Goal: Information Seeking & Learning: Understand process/instructions

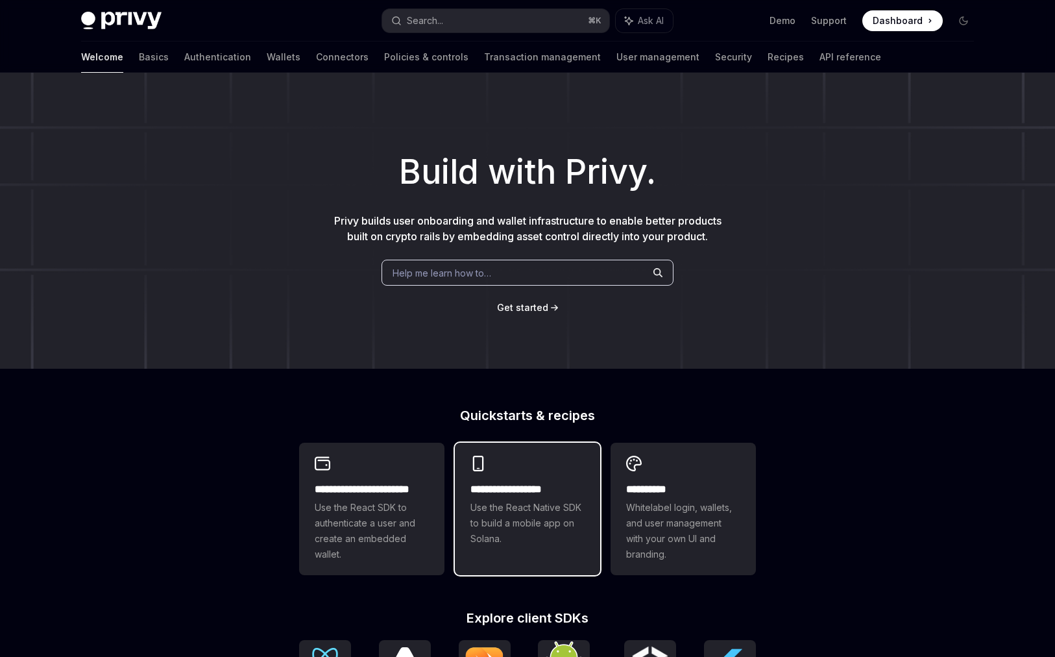
click at [513, 476] on div "**********" at bounding box center [527, 501] width 145 height 117
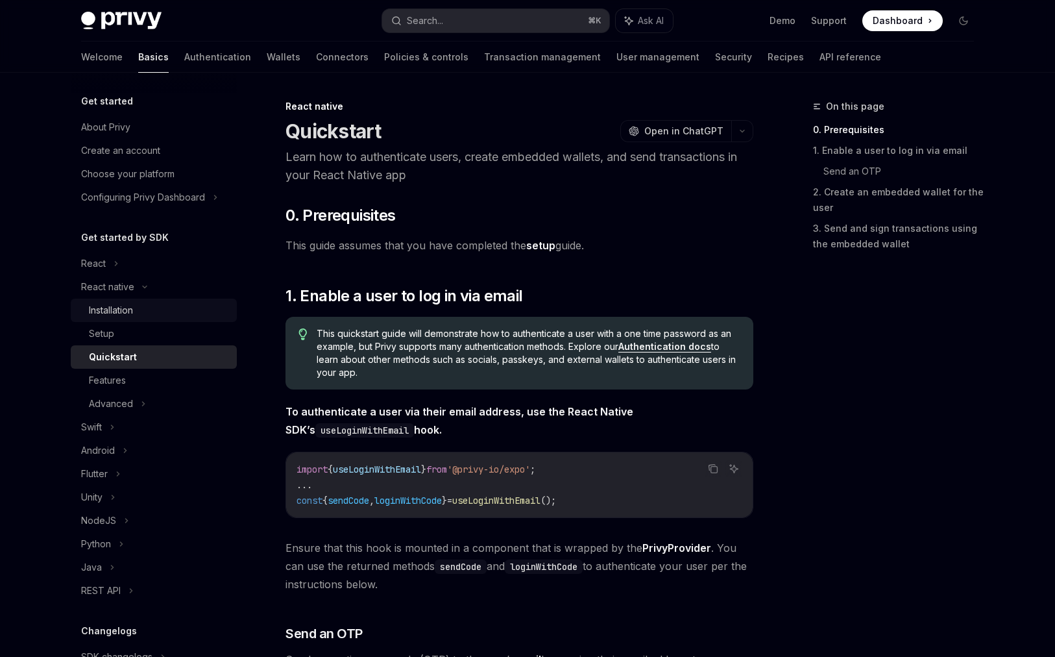
click at [91, 319] on link "Installation" at bounding box center [154, 310] width 166 height 23
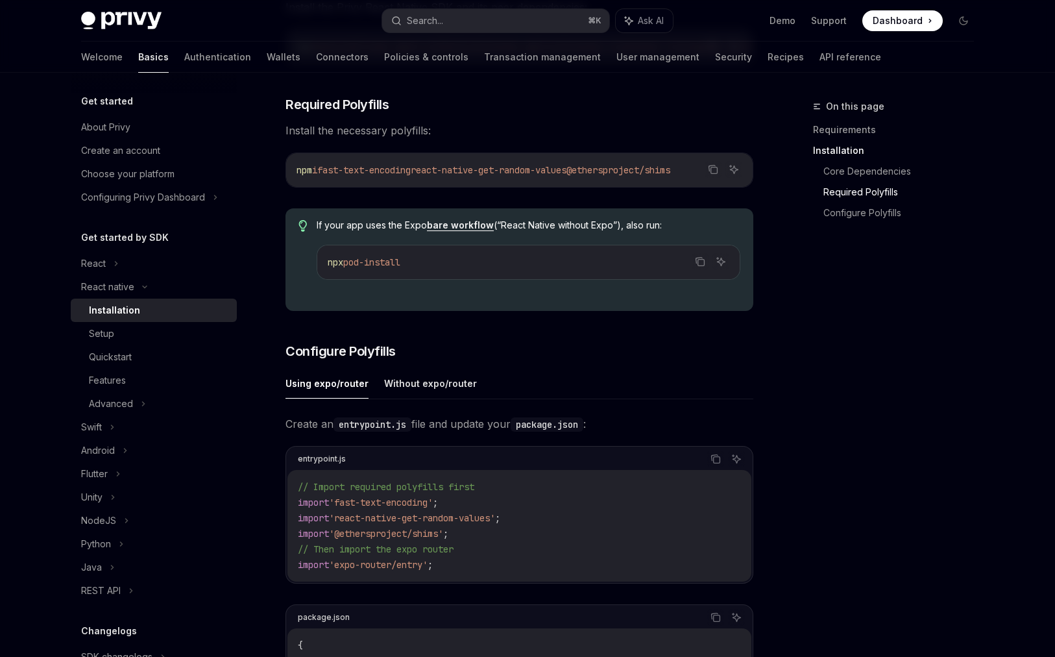
scroll to position [310, 0]
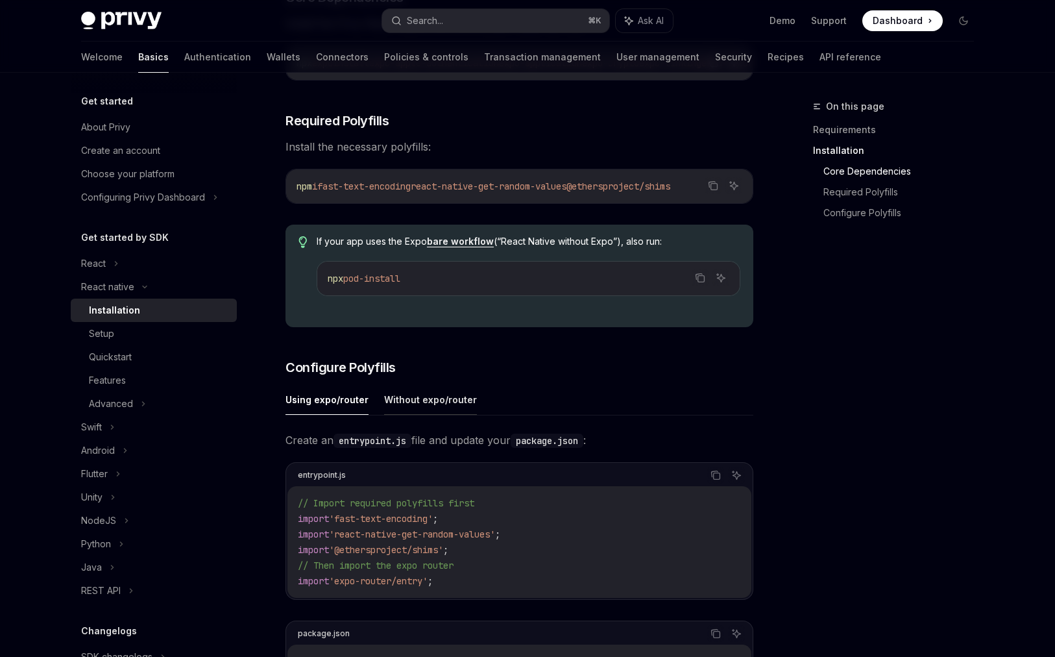
click at [426, 415] on button "Without expo/router" at bounding box center [430, 399] width 93 height 31
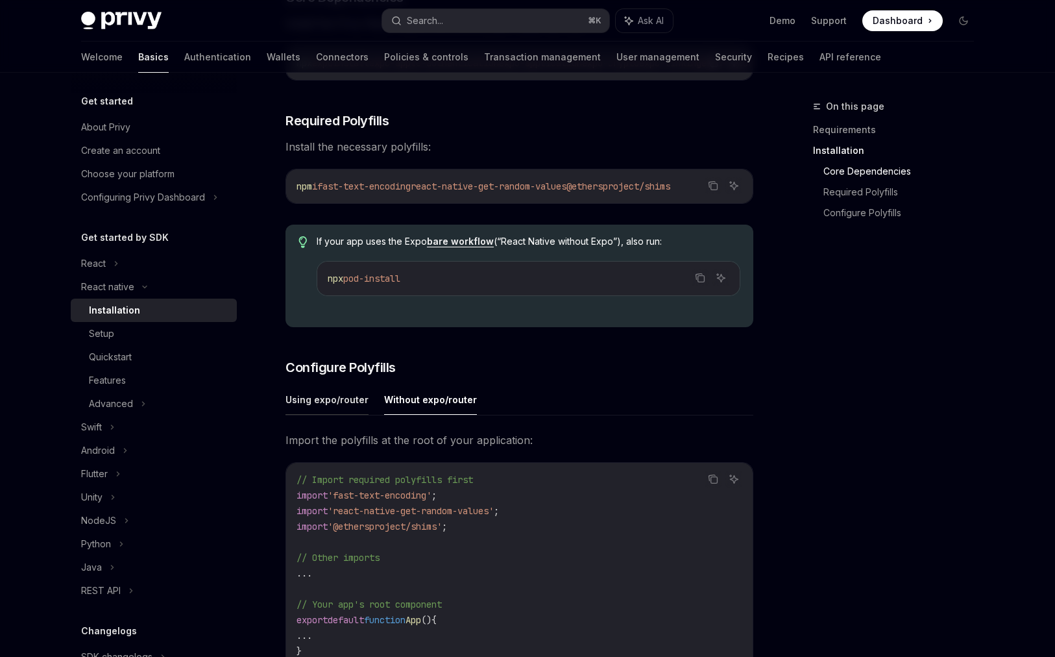
click at [345, 410] on button "Using expo/router" at bounding box center [327, 399] width 83 height 31
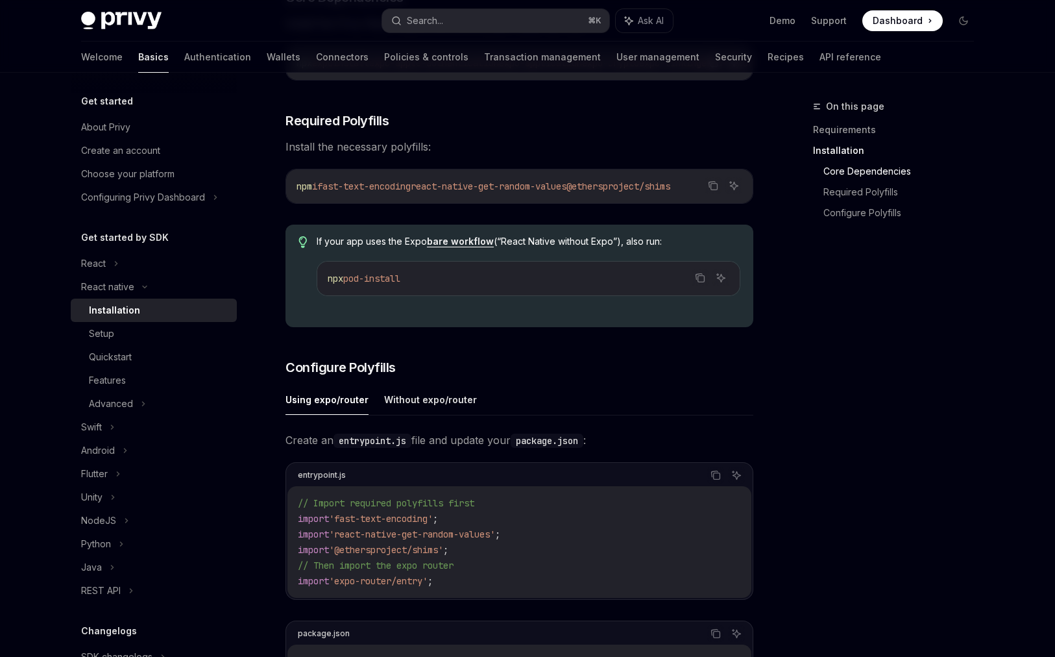
click at [438, 427] on div "Using expo/router Without expo/router Create an entrypoint.js file and update y…" at bounding box center [520, 566] width 468 height 364
click at [421, 410] on button "Without expo/router" at bounding box center [430, 399] width 93 height 31
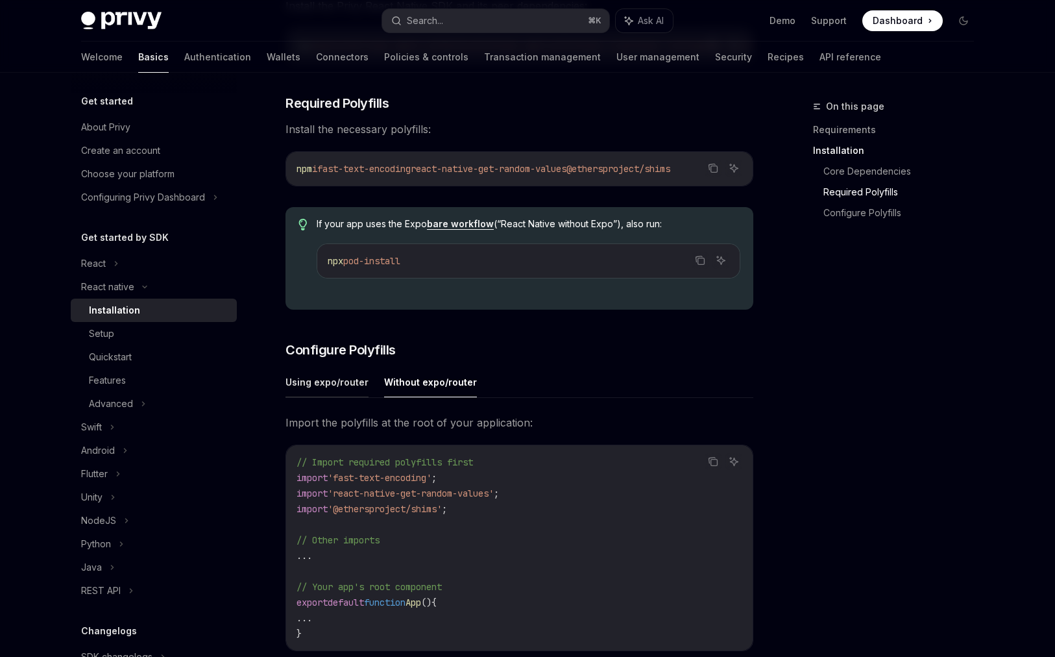
scroll to position [329, 0]
click at [305, 386] on button "Using expo/router" at bounding box center [327, 380] width 83 height 31
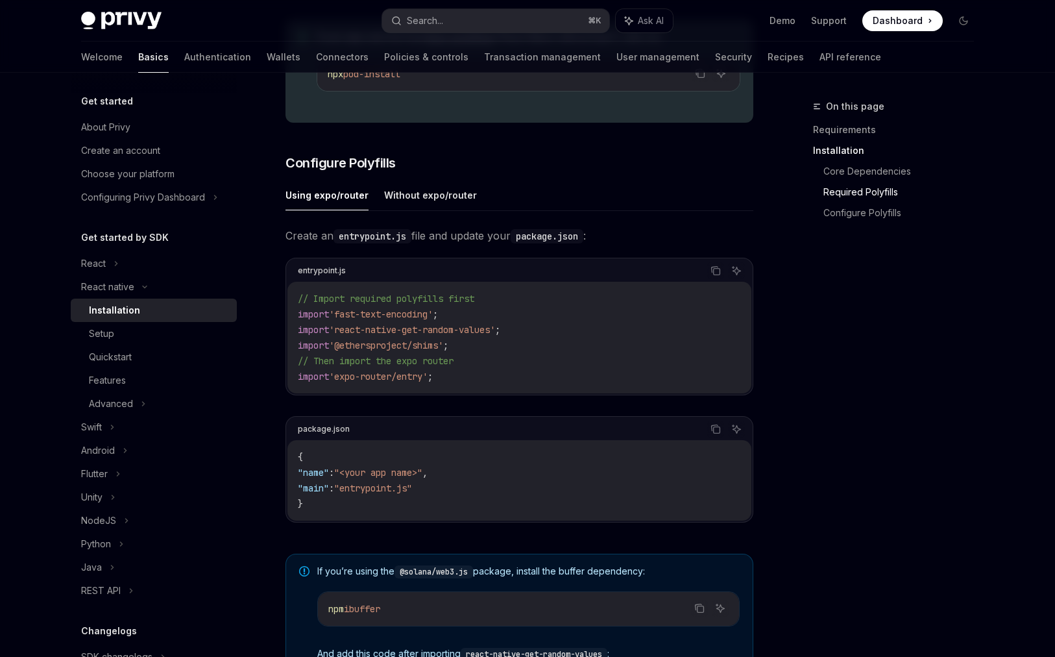
scroll to position [542, 0]
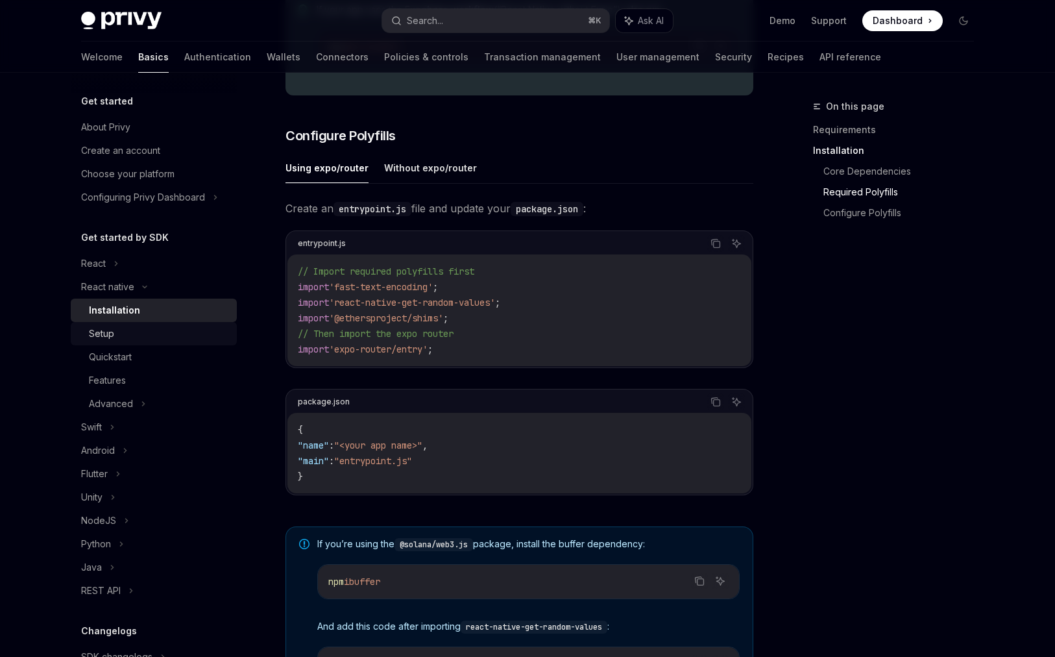
click at [106, 337] on div "Setup" at bounding box center [101, 334] width 25 height 16
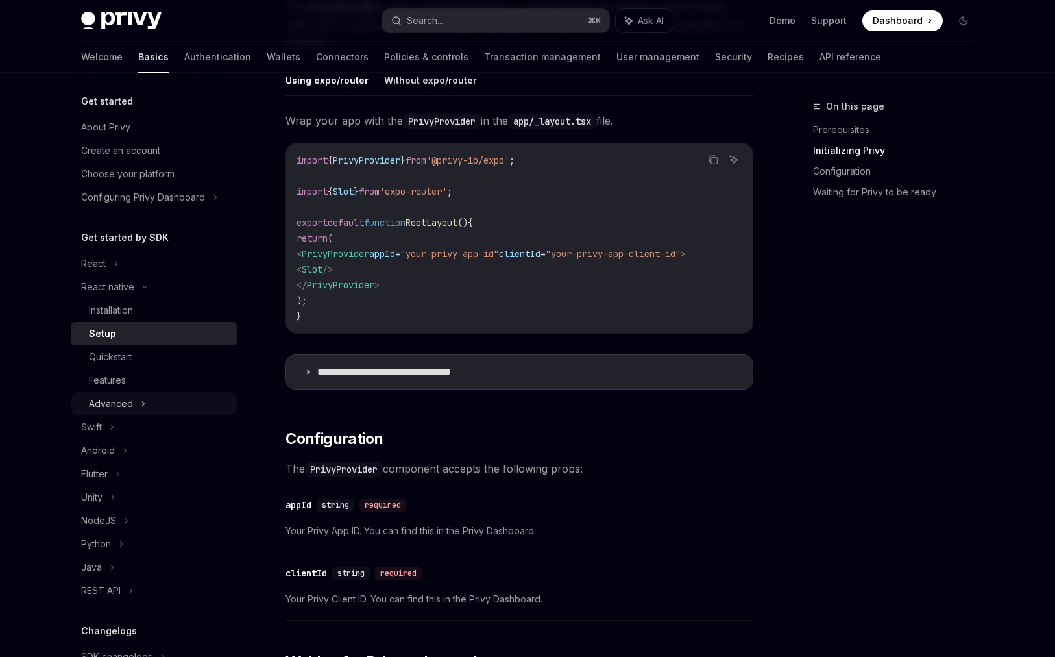
scroll to position [375, 0]
click at [117, 361] on div "Quickstart" at bounding box center [110, 357] width 43 height 16
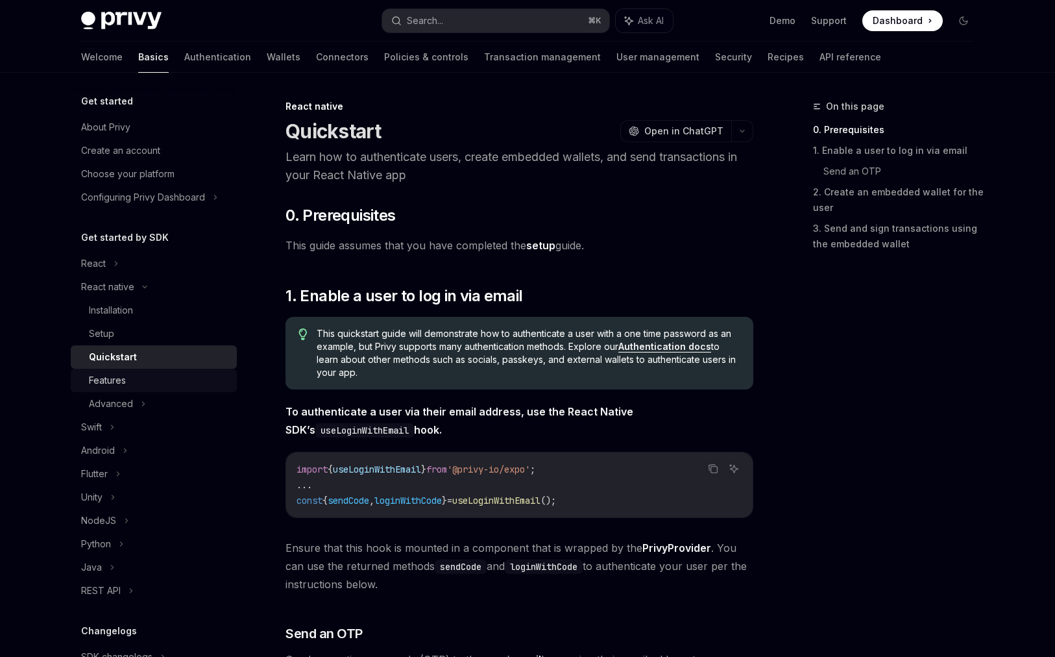
click at [118, 382] on div "Features" at bounding box center [107, 381] width 37 height 16
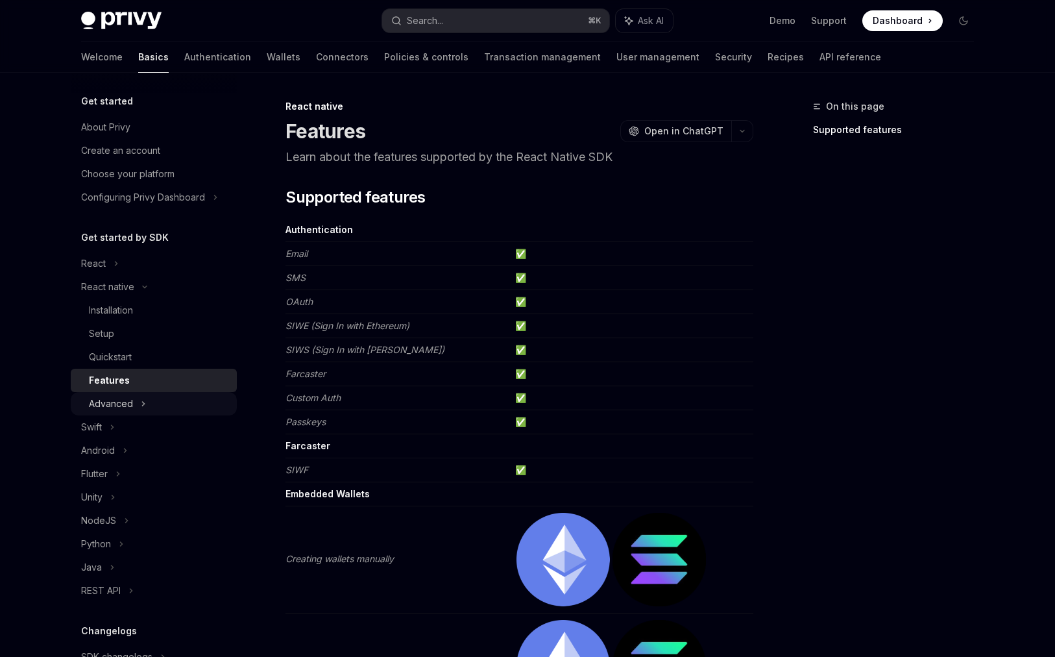
click at [132, 397] on div "Advanced" at bounding box center [154, 403] width 166 height 23
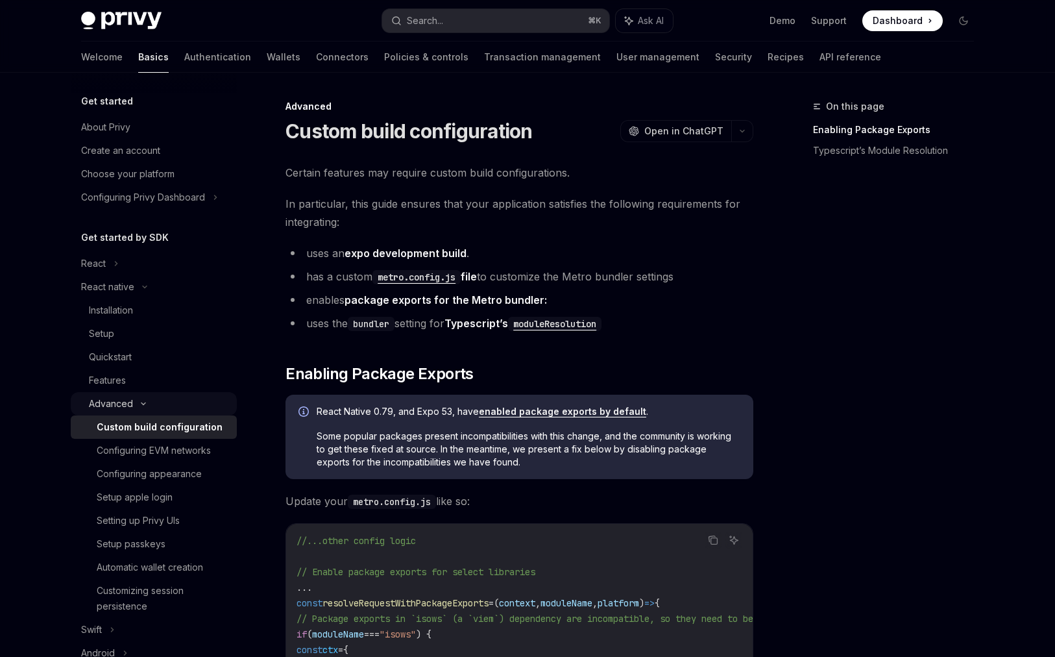
click at [138, 399] on div "Advanced" at bounding box center [154, 403] width 166 height 23
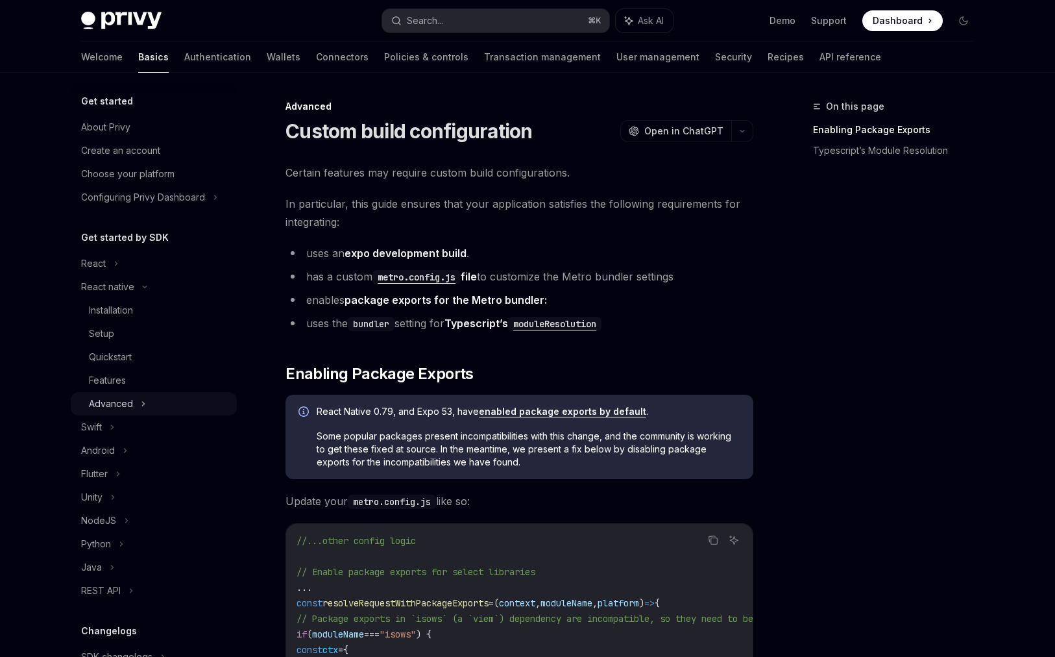
click at [176, 408] on div "Advanced" at bounding box center [154, 403] width 166 height 23
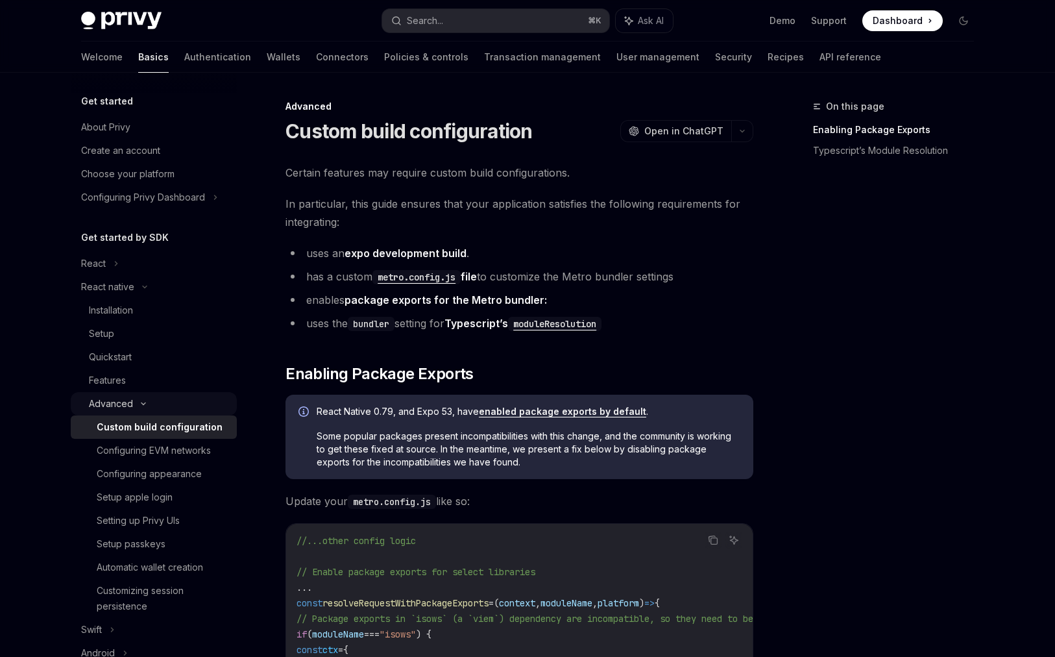
click at [173, 407] on div "Advanced" at bounding box center [154, 403] width 166 height 23
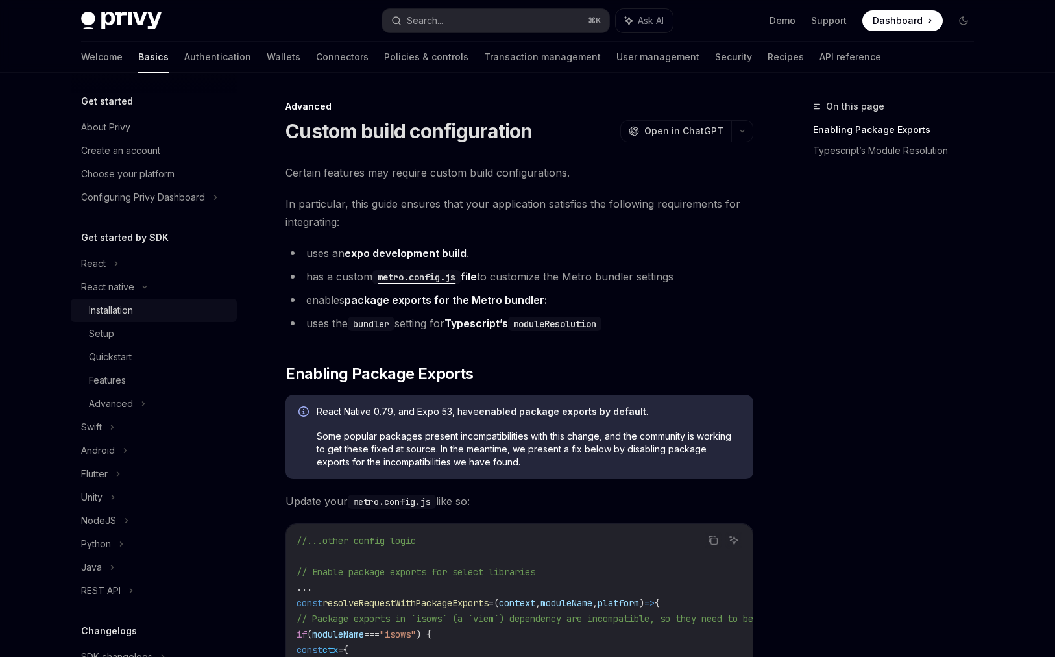
click at [132, 309] on div "Installation" at bounding box center [111, 310] width 44 height 16
type textarea "*"
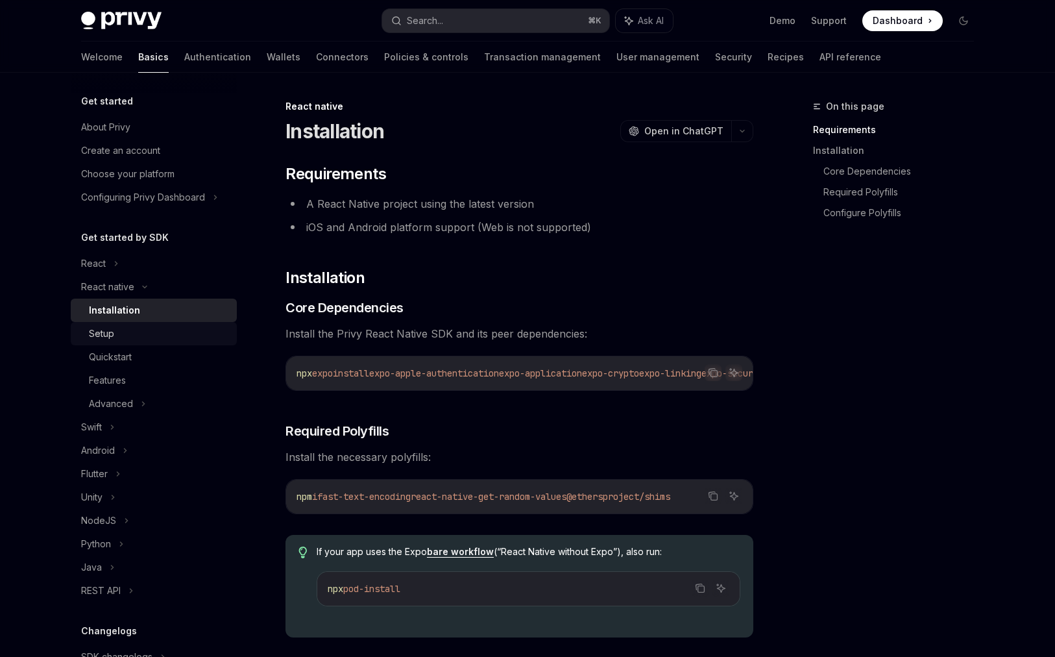
click at [164, 333] on div "Setup" at bounding box center [159, 334] width 140 height 16
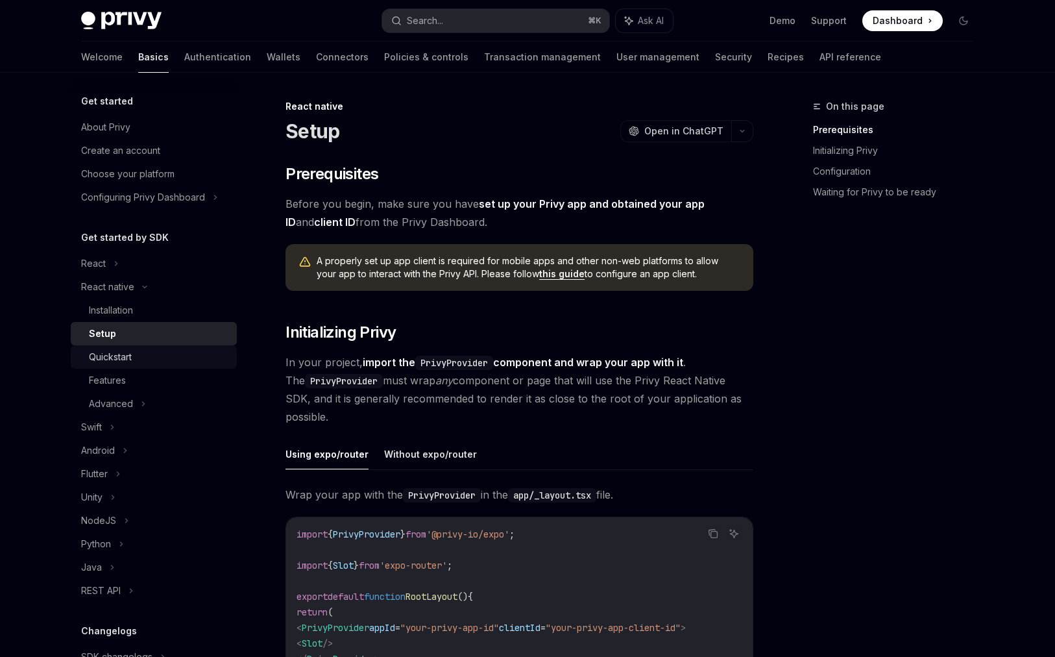
click at [121, 365] on link "Quickstart" at bounding box center [154, 356] width 166 height 23
type textarea "*"
